Goal: Task Accomplishment & Management: Complete application form

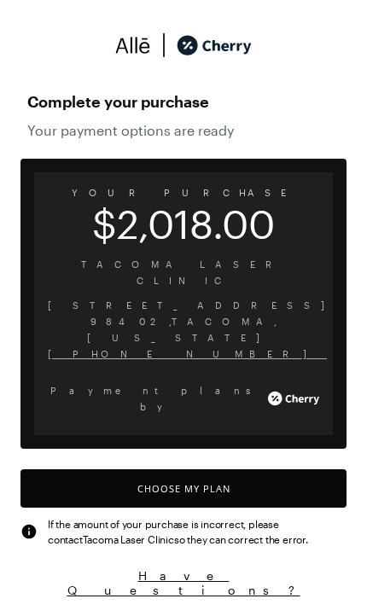
scroll to position [7, 0]
click at [222, 469] on button "Choose My Plan" at bounding box center [183, 488] width 326 height 38
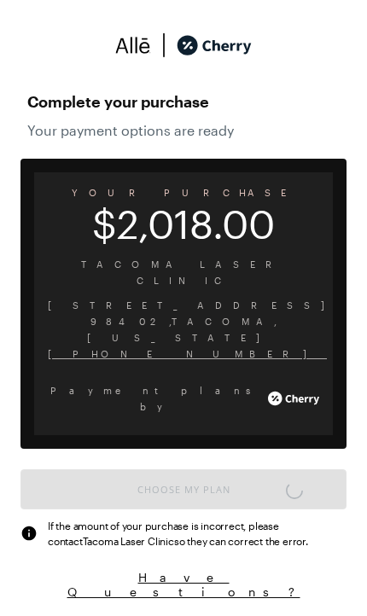
scroll to position [1409, 0]
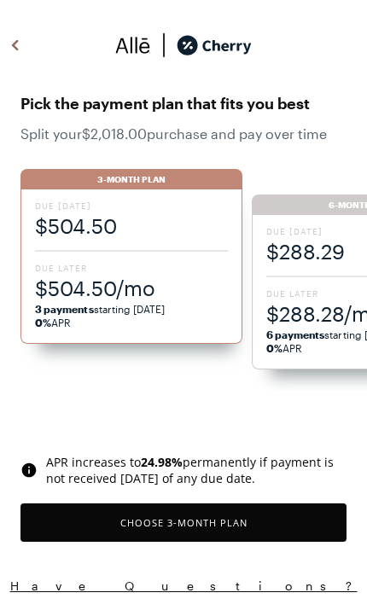
click at [143, 275] on span "$504.50/mo" at bounding box center [131, 288] width 193 height 28
click at [132, 252] on div "Due [DATE] $504.50 Due Later $504.50/mo 3 payments starting [DATE] 0% APR" at bounding box center [131, 266] width 222 height 154
click at [306, 298] on span "Due Later" at bounding box center [362, 293] width 193 height 12
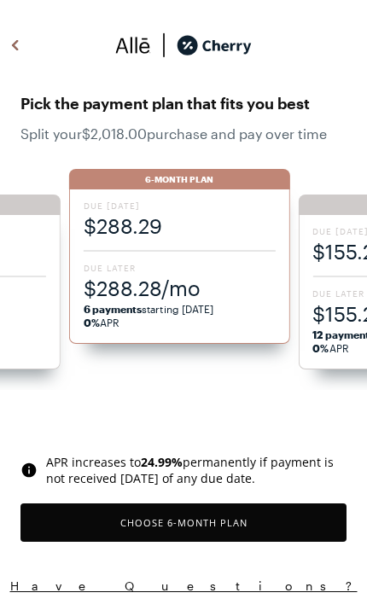
click at [131, 515] on button "Choose 6 -Month Plan" at bounding box center [183, 522] width 326 height 38
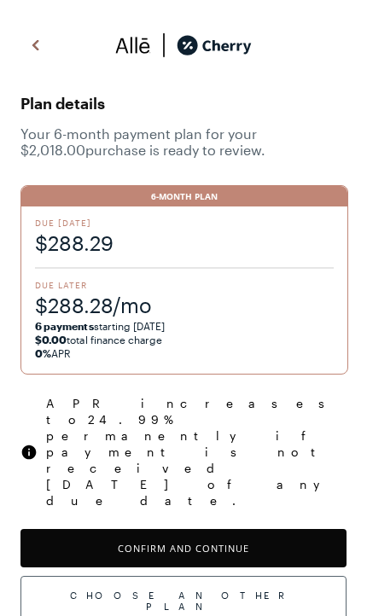
click at [123, 529] on button "Confirm and Continue" at bounding box center [183, 548] width 326 height 38
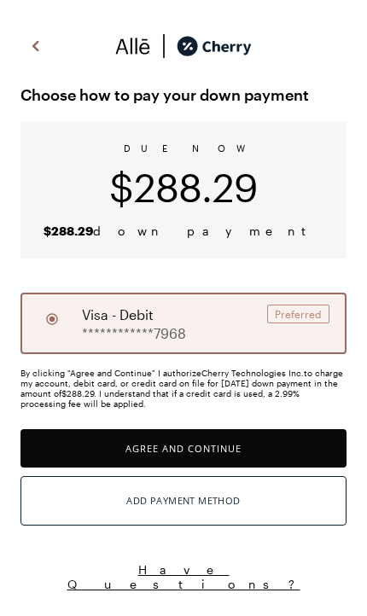
click at [182, 446] on button "Agree and Continue" at bounding box center [183, 448] width 326 height 38
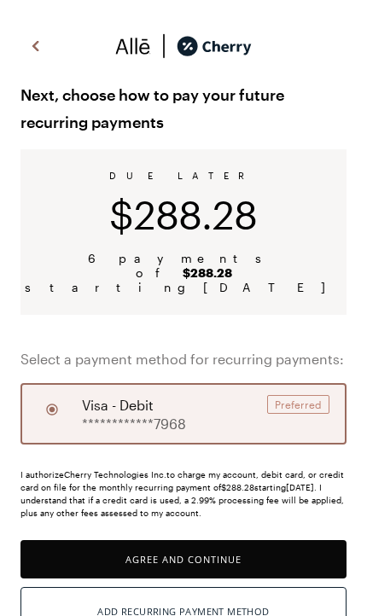
click at [194, 551] on button "Agree and Continue" at bounding box center [183, 559] width 326 height 38
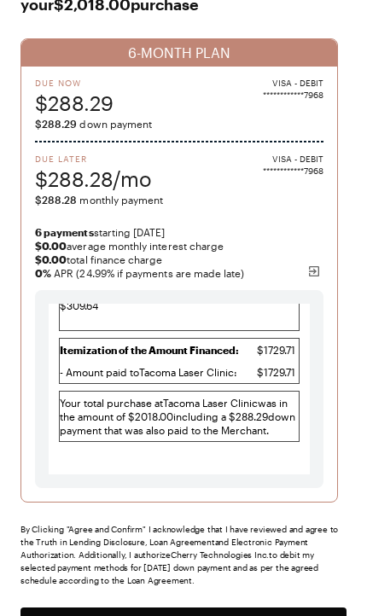
scroll to position [197, 0]
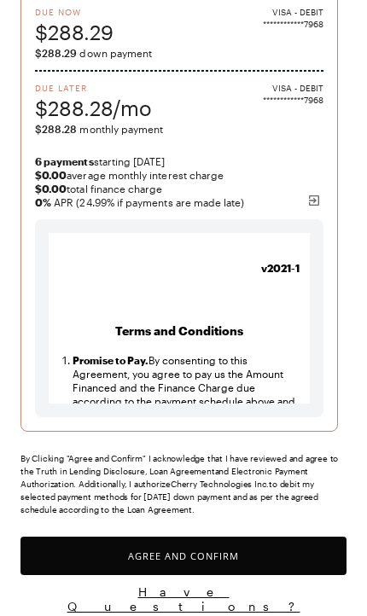
click at [223, 553] on button "Agree and Confirm" at bounding box center [183, 555] width 326 height 38
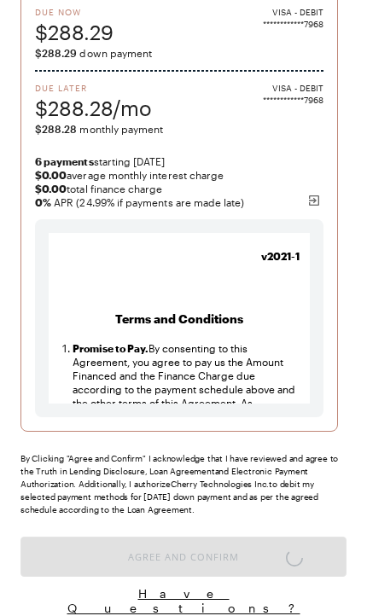
scroll to position [2265, 0]
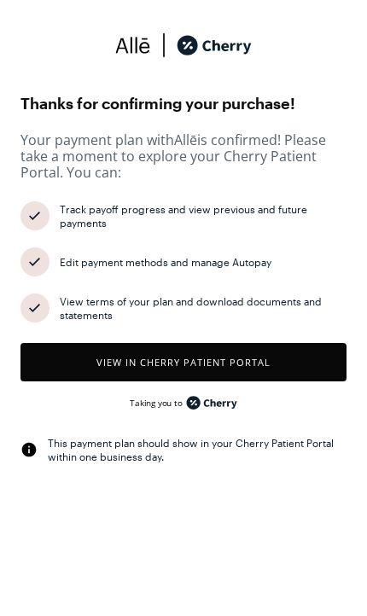
click at [262, 357] on button "View in Cherry patient portal" at bounding box center [183, 362] width 326 height 38
